Goal: Use online tool/utility: Utilize a website feature to perform a specific function

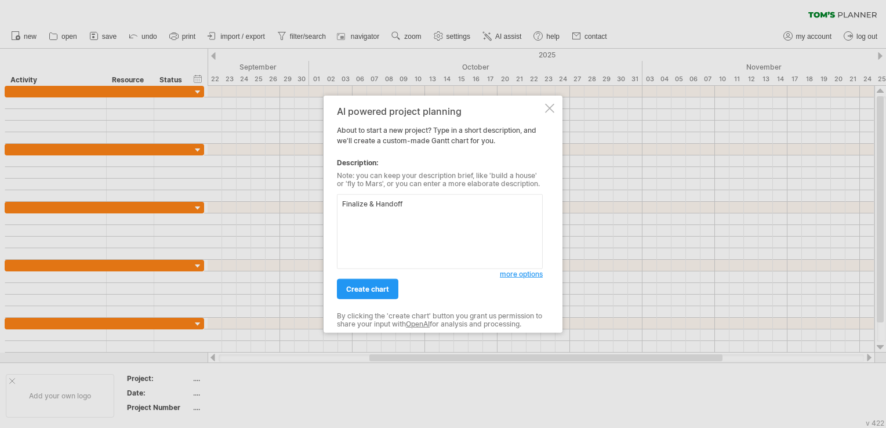
drag, startPoint x: 411, startPoint y: 200, endPoint x: 329, endPoint y: 198, distance: 81.8
click at [329, 198] on div "AI powered project planning About to start a new project? Type in a short descr…" at bounding box center [443, 214] width 239 height 237
paste textarea "Create a 16:9 mini‑[PERSON_NAME] timeline covering [DATE] to [DATE] with five h…"
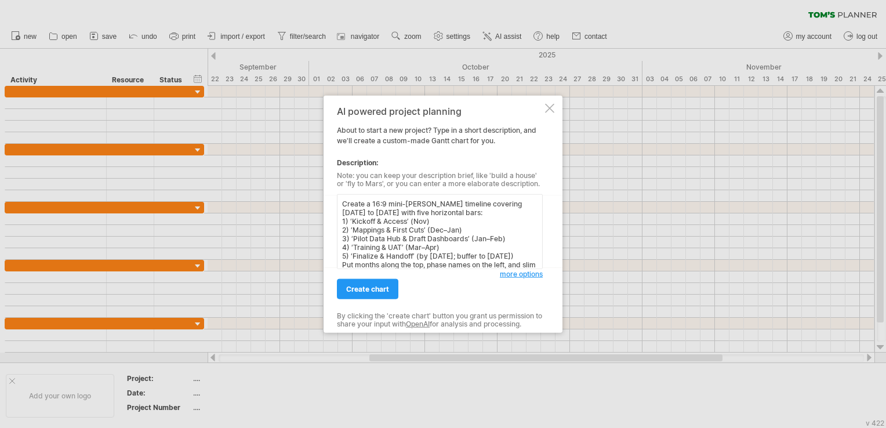
scroll to position [10, 0]
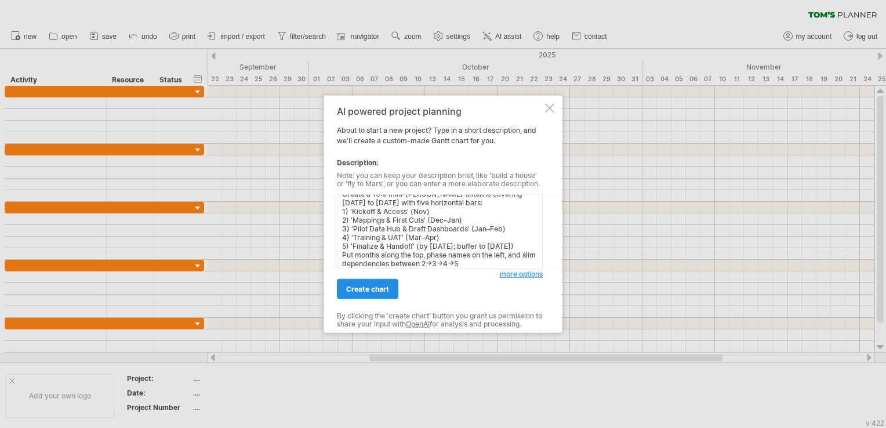
type textarea "Create a 16:9 mini‑[PERSON_NAME] timeline covering [DATE] to [DATE] with five h…"
click at [377, 291] on span "create chart" at bounding box center [367, 289] width 43 height 9
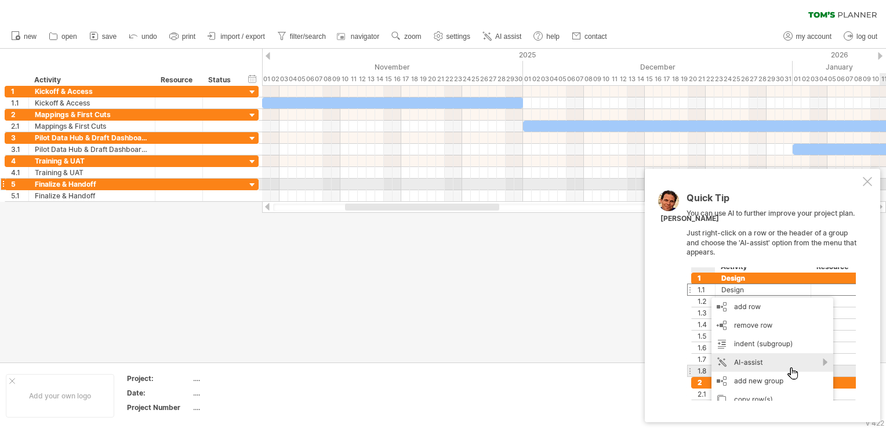
click at [864, 182] on div at bounding box center [867, 181] width 9 height 9
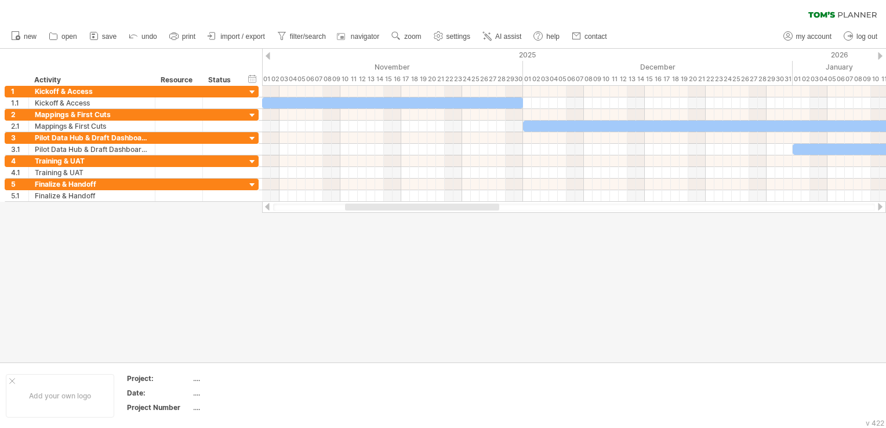
click at [291, 209] on div at bounding box center [574, 208] width 602 height 8
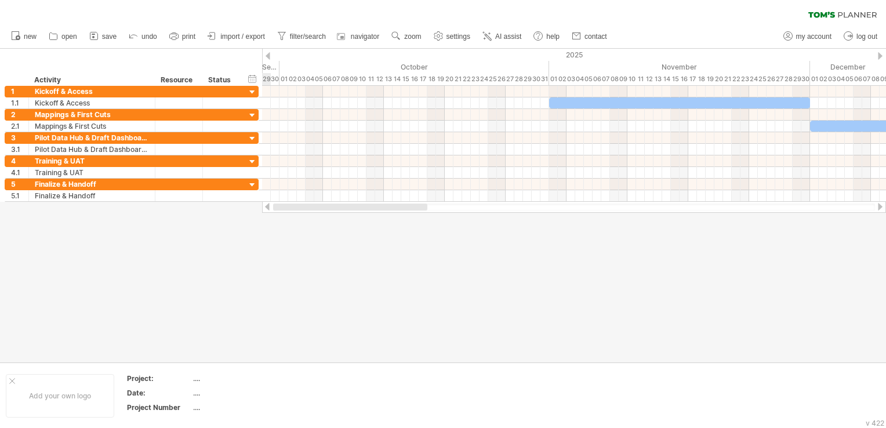
drag, startPoint x: 379, startPoint y: 209, endPoint x: 290, endPoint y: 212, distance: 88.8
click at [290, 212] on div at bounding box center [574, 207] width 624 height 12
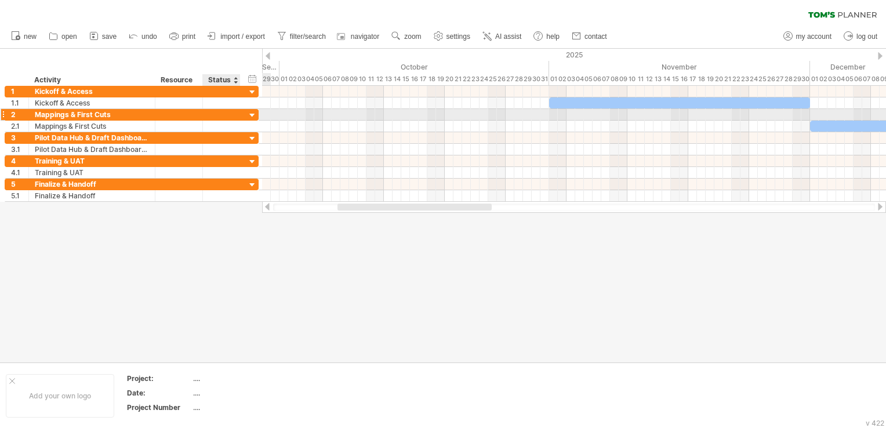
click at [254, 113] on div at bounding box center [252, 115] width 11 height 11
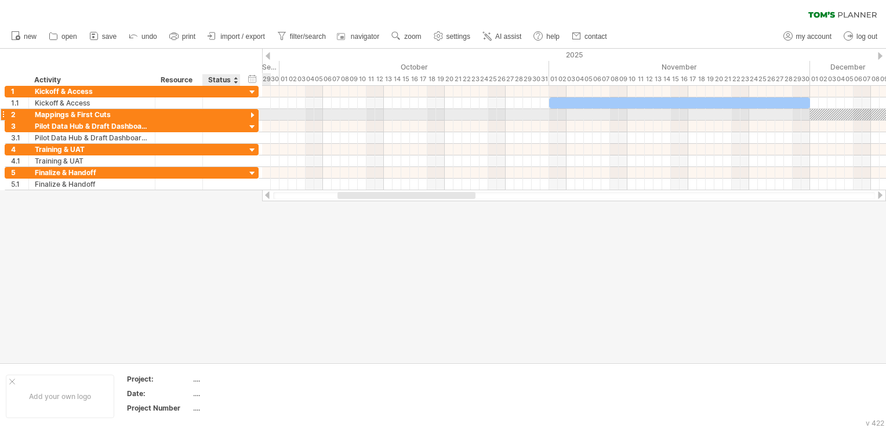
click at [254, 113] on div at bounding box center [252, 115] width 11 height 11
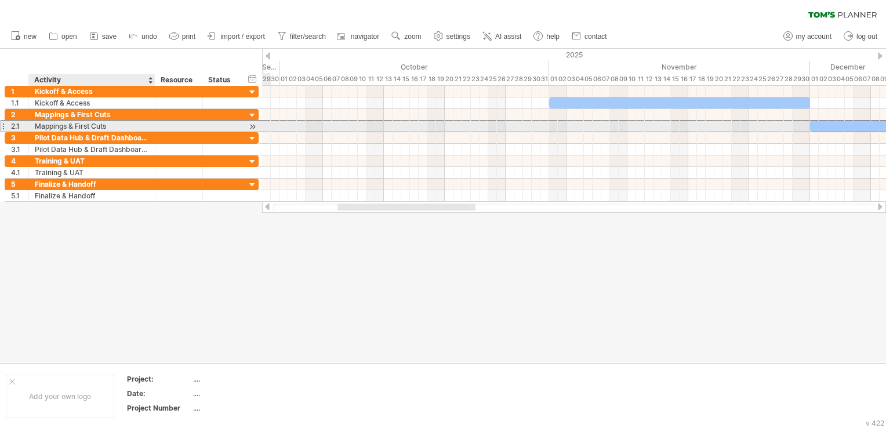
click at [140, 129] on div "Mappings & First Cuts" at bounding box center [92, 126] width 114 height 11
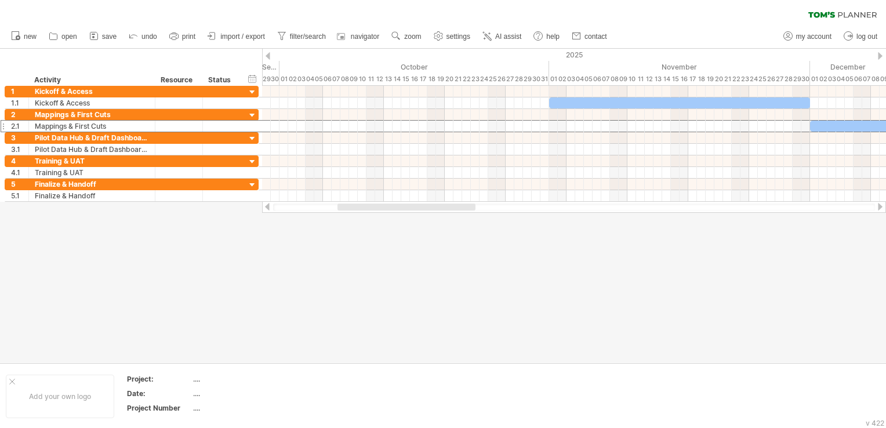
click at [609, 210] on div at bounding box center [574, 208] width 602 height 8
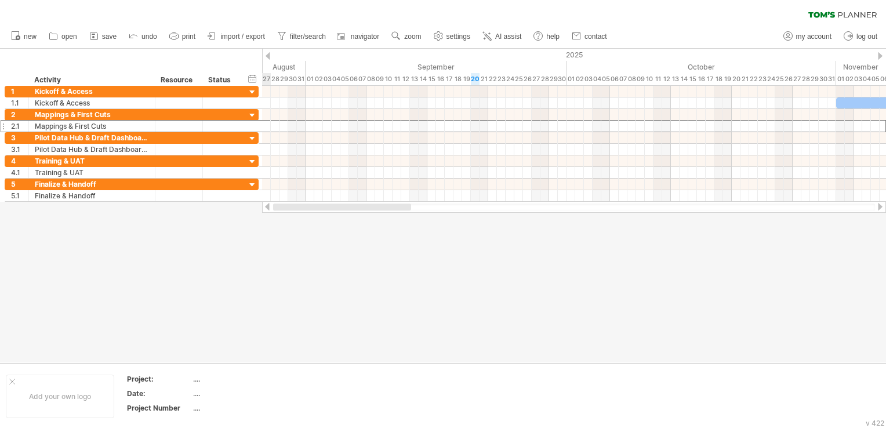
drag, startPoint x: 457, startPoint y: 210, endPoint x: 355, endPoint y: 220, distance: 102.6
click at [355, 220] on div "Trying to reach [DOMAIN_NAME] Connected again... 0% clear filter new 1" at bounding box center [443, 214] width 886 height 428
click at [250, 39] on span "import / export" at bounding box center [242, 36] width 45 height 8
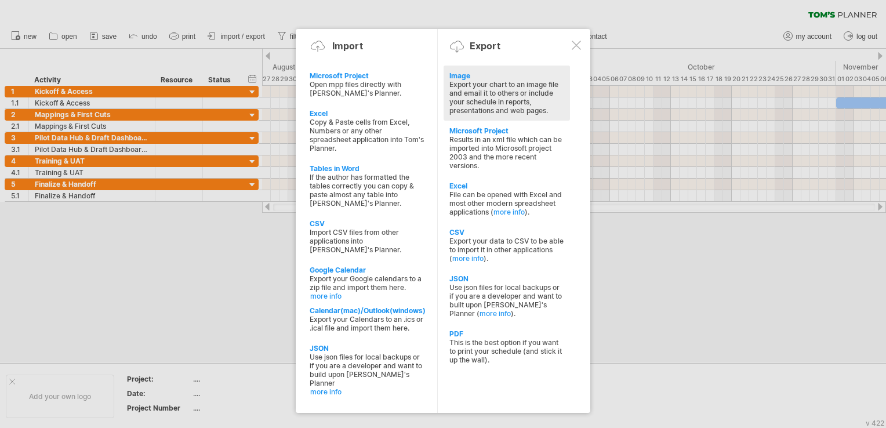
click at [492, 94] on div "Export your chart to an image file and email it to others or include your sched…" at bounding box center [507, 97] width 115 height 35
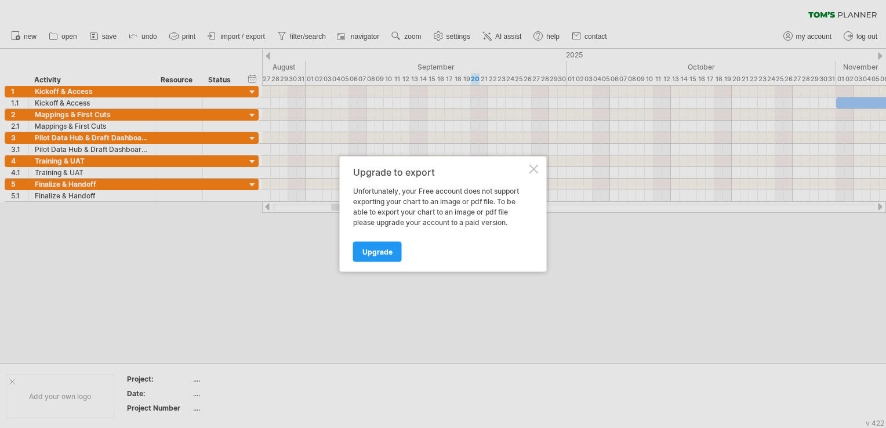
click at [530, 168] on div at bounding box center [534, 169] width 9 height 9
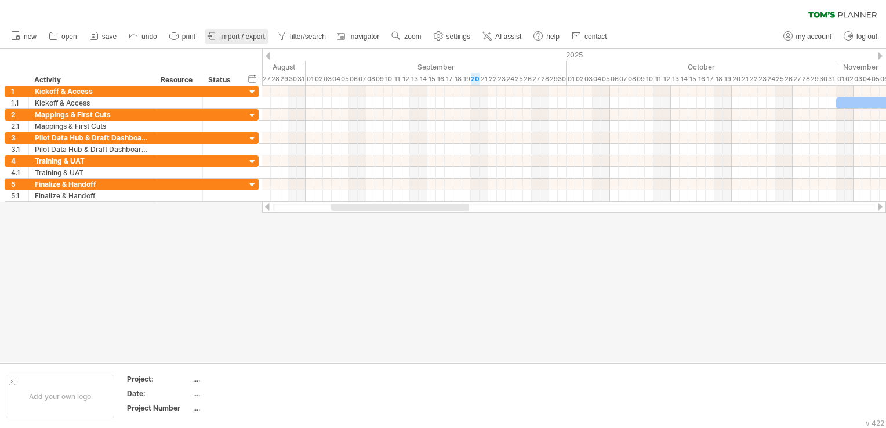
click at [247, 41] on link "import / export" at bounding box center [237, 36] width 64 height 15
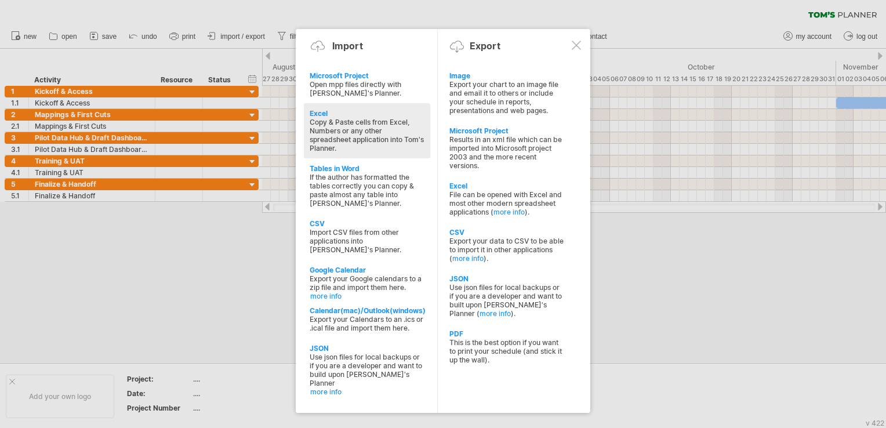
click at [357, 129] on div "Copy & Paste cells from Excel, Numbers or any other spreadsheet application int…" at bounding box center [367, 135] width 115 height 35
type textarea "**********"
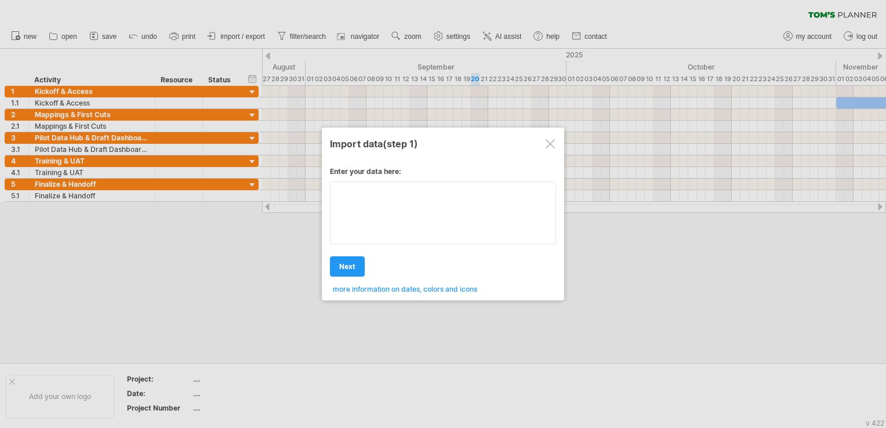
click at [385, 204] on textarea at bounding box center [443, 213] width 226 height 63
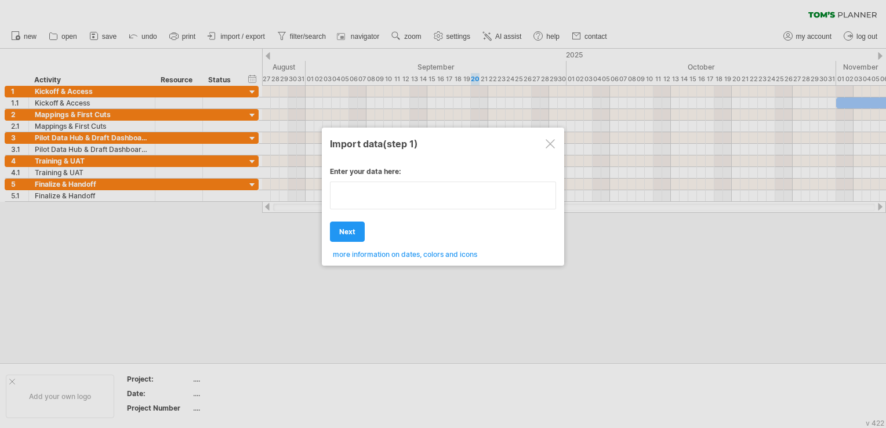
type textarea "**********"
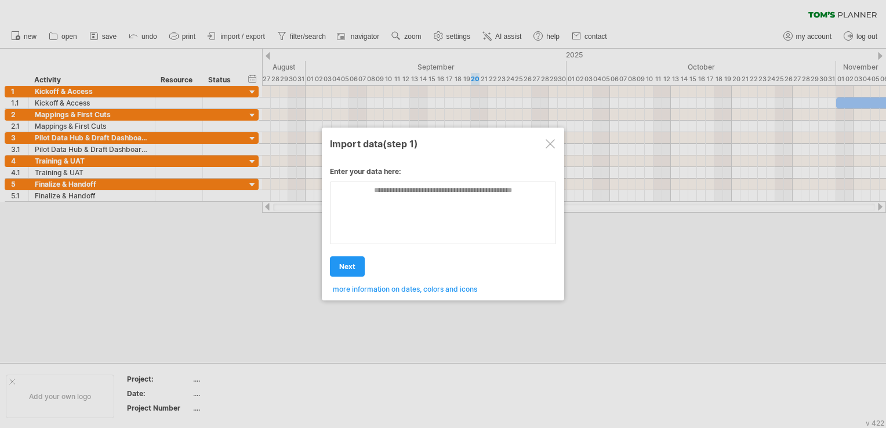
click at [552, 144] on div at bounding box center [550, 143] width 9 height 9
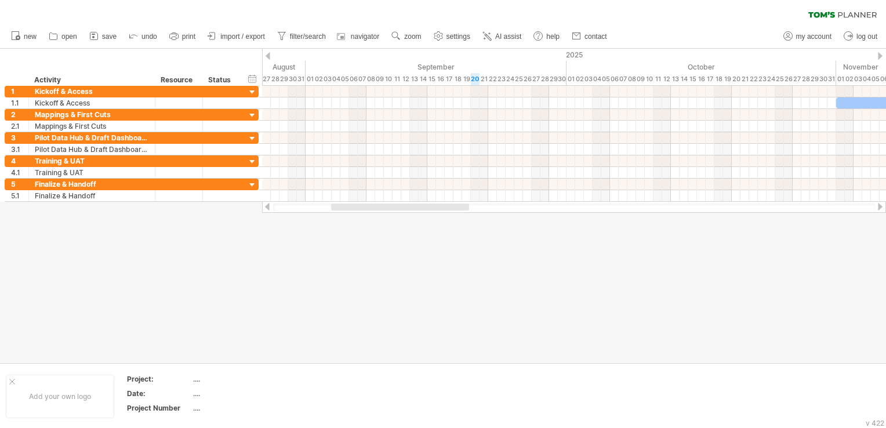
click at [292, 210] on div at bounding box center [574, 208] width 602 height 8
click at [310, 207] on div at bounding box center [574, 208] width 602 height 8
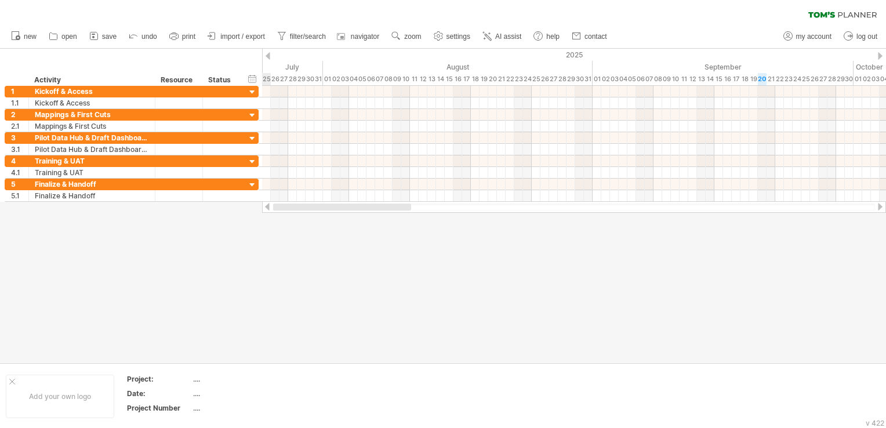
drag, startPoint x: 354, startPoint y: 208, endPoint x: 278, endPoint y: 207, distance: 76.6
click at [278, 207] on div at bounding box center [342, 207] width 138 height 7
click at [286, 207] on div at bounding box center [574, 208] width 602 height 8
